Goal: Task Accomplishment & Management: Manage account settings

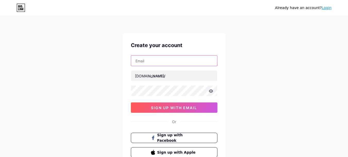
click at [155, 60] on input "text" at bounding box center [174, 60] width 86 height 10
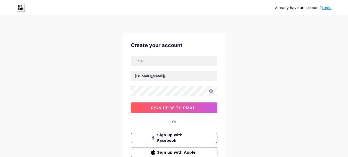
click at [282, 71] on div "Already have an account? Login Create your account [DOMAIN_NAME]/ 0cAFcWeA5MdOR…" at bounding box center [174, 98] width 348 height 197
click at [327, 9] on link "Login" at bounding box center [327, 8] width 10 height 4
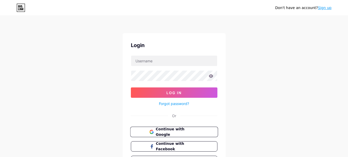
click at [165, 134] on span "Continue with Google" at bounding box center [177, 131] width 43 height 11
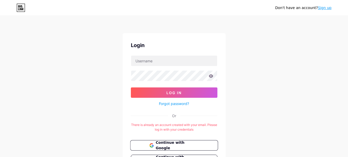
click at [176, 144] on span "Continue with Google" at bounding box center [177, 145] width 43 height 11
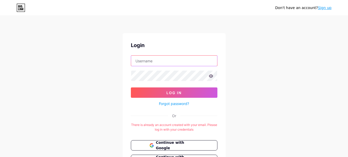
click at [172, 60] on input "text" at bounding box center [174, 60] width 86 height 10
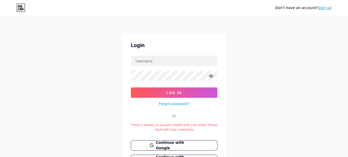
click at [278, 81] on div "Don't have an account? Sign up Login Log In Forgot password? Or There is alread…" at bounding box center [174, 102] width 348 height 204
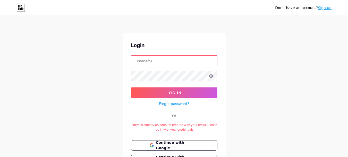
click at [155, 61] on input "text" at bounding box center [174, 60] width 86 height 10
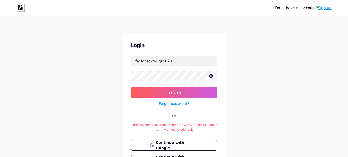
click at [211, 76] on icon at bounding box center [211, 75] width 4 height 3
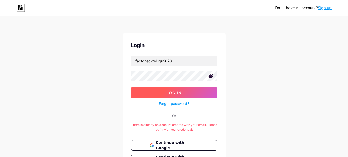
click at [181, 93] on span "Log In" at bounding box center [174, 92] width 15 height 4
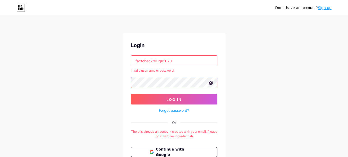
click at [0, 75] on div "Don't have an account? Sign up Login factchecktelugu2020 Invalid username or pa…" at bounding box center [174, 105] width 348 height 210
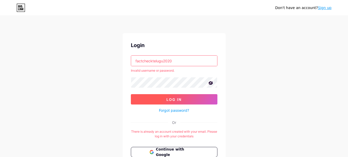
click at [184, 100] on button "Log In" at bounding box center [174, 99] width 87 height 10
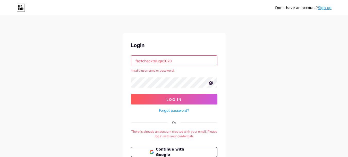
click at [180, 63] on input "factchecktelugu2020" at bounding box center [174, 60] width 86 height 10
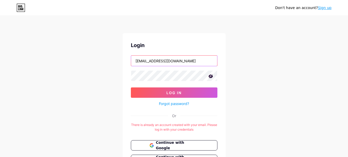
type input "[EMAIL_ADDRESS][DOMAIN_NAME]"
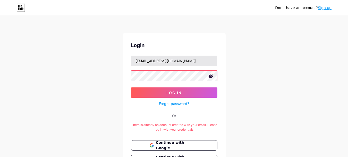
click at [131, 87] on button "Log In" at bounding box center [174, 92] width 87 height 10
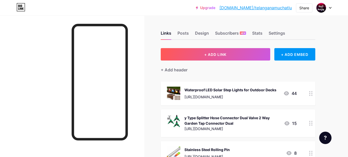
click at [217, 94] on div "[URL][DOMAIN_NAME]" at bounding box center [231, 96] width 92 height 5
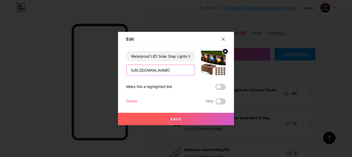
click at [160, 69] on input "[URL][DOMAIN_NAME]" at bounding box center [161, 70] width 68 height 10
